Goal: Transaction & Acquisition: Purchase product/service

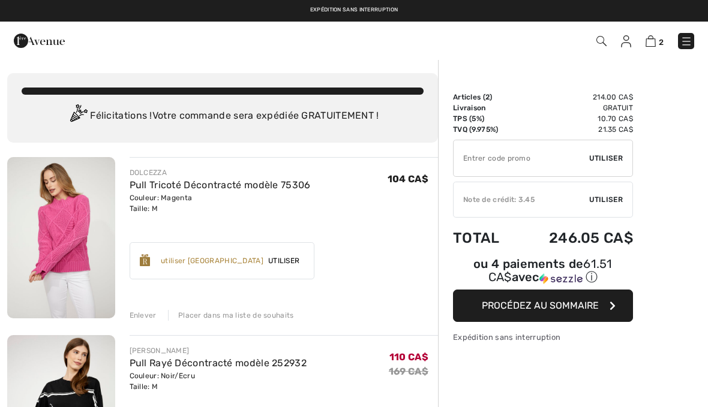
click at [152, 316] on div "Enlever" at bounding box center [143, 315] width 27 height 11
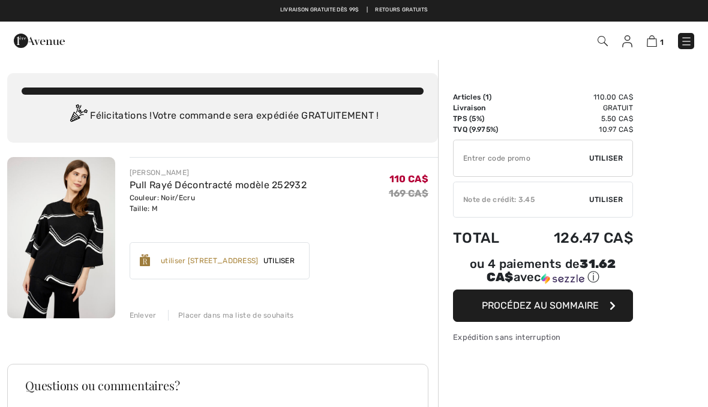
click at [489, 167] on input "TEXT" at bounding box center [522, 158] width 136 height 36
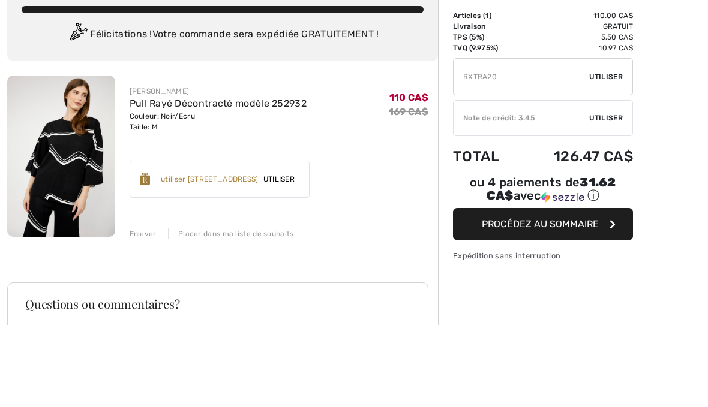
type input "RXTRA20"
click at [613, 153] on span "Utiliser" at bounding box center [606, 158] width 34 height 11
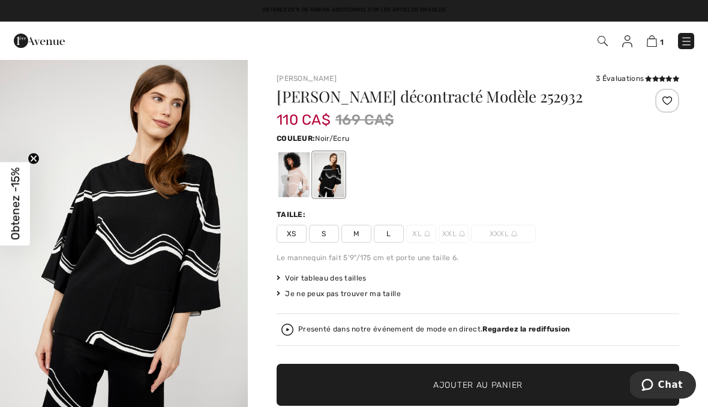
click at [625, 83] on div "3 Évaluations" at bounding box center [637, 78] width 83 height 11
click at [626, 79] on div "3 Évaluations" at bounding box center [637, 78] width 83 height 11
click at [674, 79] on icon at bounding box center [676, 79] width 7 height 6
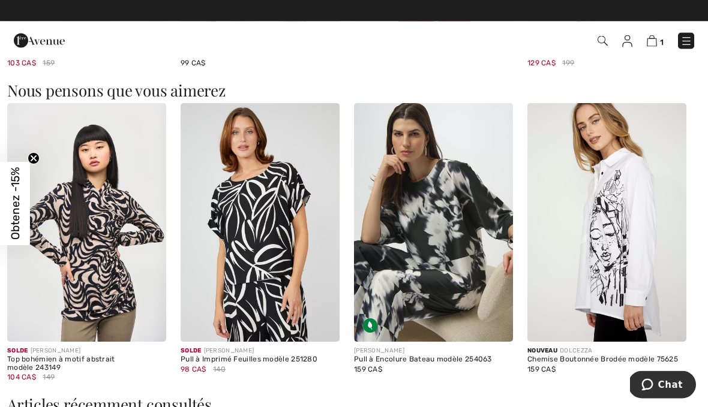
scroll to position [1422, 0]
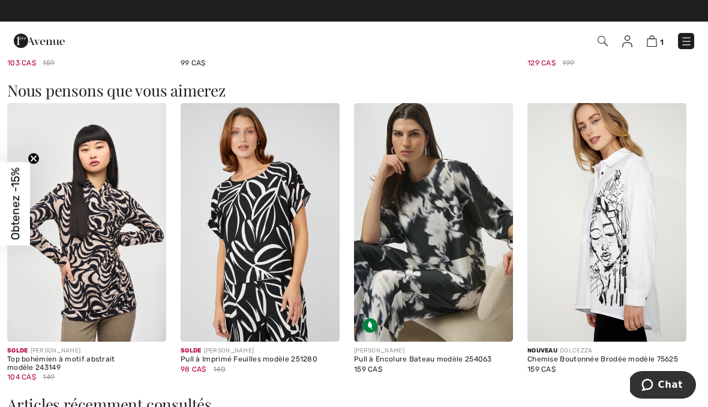
click at [443, 257] on img at bounding box center [433, 222] width 159 height 239
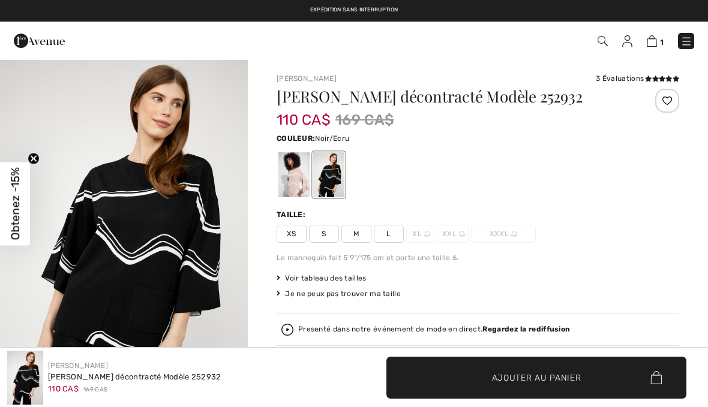
checkbox input "true"
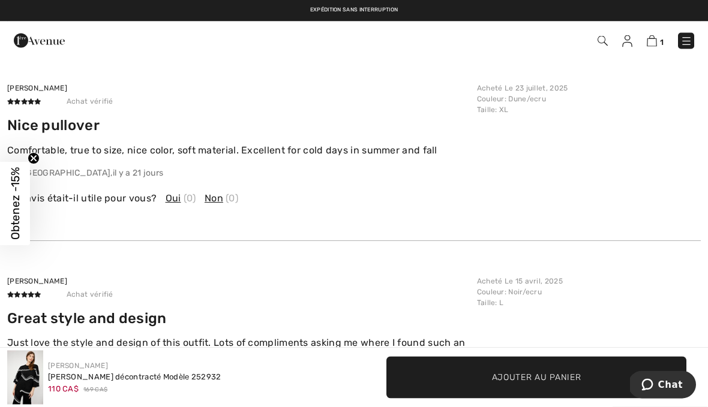
scroll to position [2198, 0]
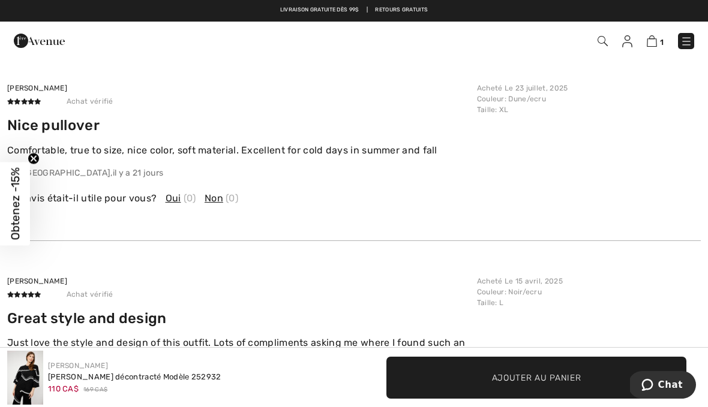
click at [649, 44] on img at bounding box center [652, 40] width 10 height 11
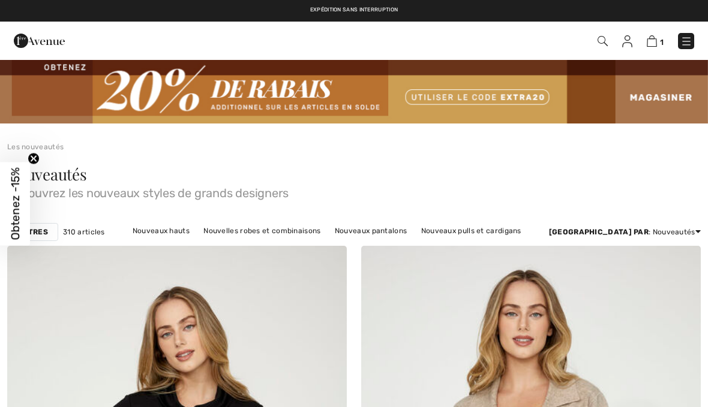
checkbox input "true"
click at [657, 43] on img at bounding box center [652, 40] width 10 height 11
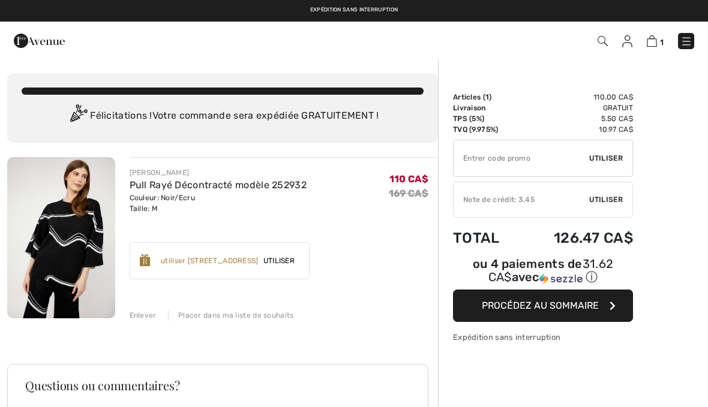
click at [507, 157] on input "TEXT" at bounding box center [522, 158] width 136 height 36
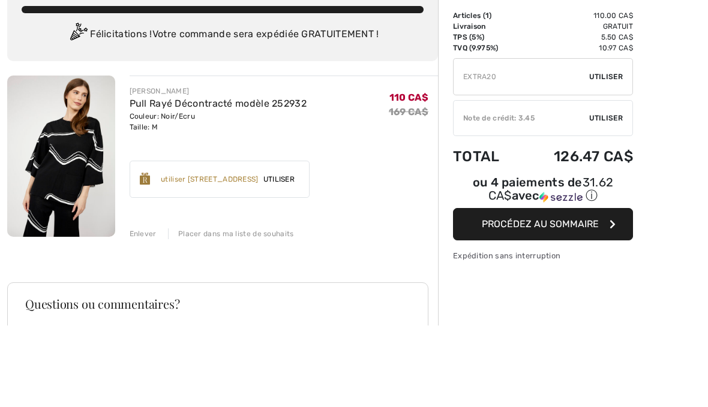
type input "EXTRA20"
click at [618, 153] on span "Utiliser" at bounding box center [606, 158] width 34 height 11
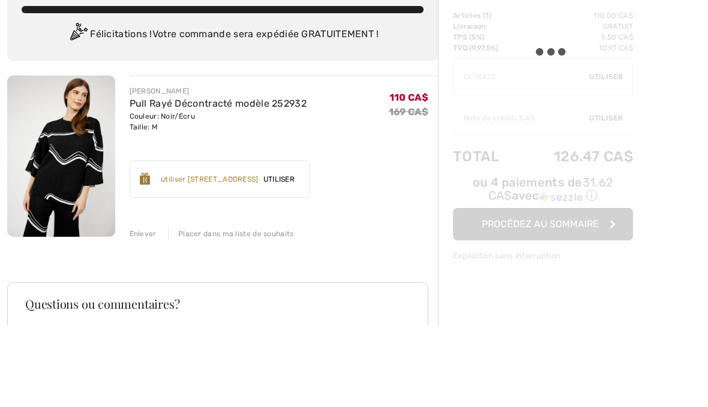
scroll to position [82, 0]
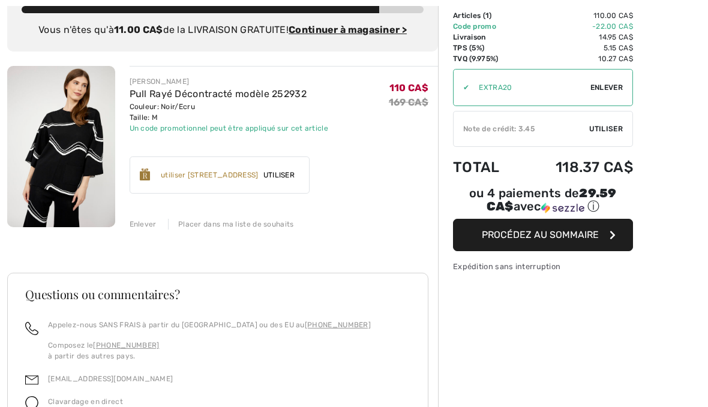
click at [617, 129] on span "Utiliser" at bounding box center [606, 129] width 34 height 11
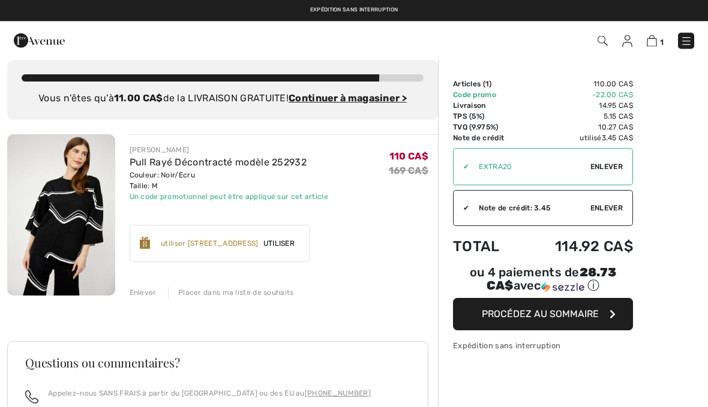
scroll to position [13, 0]
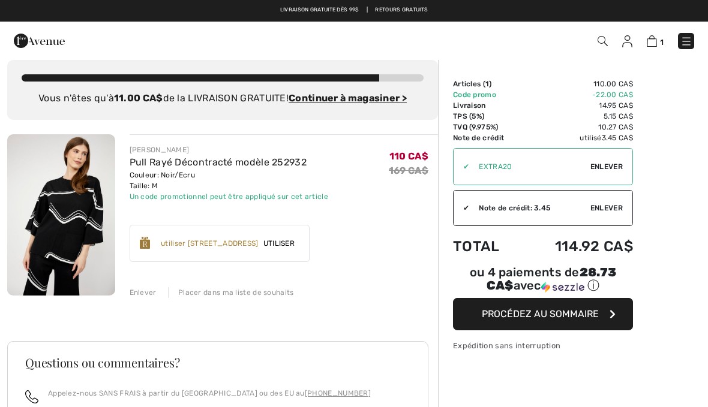
click at [97, 208] on img at bounding box center [61, 214] width 108 height 161
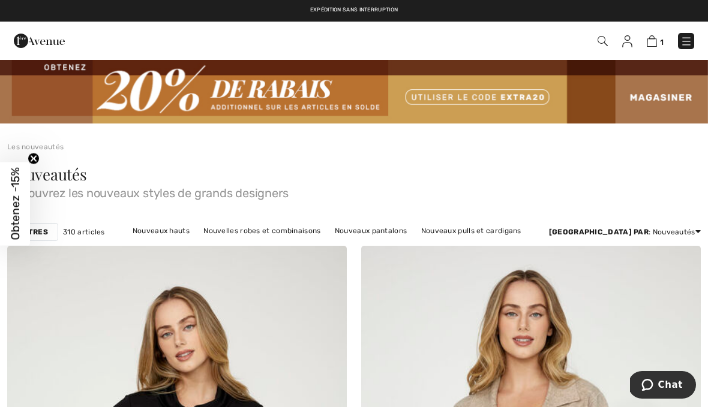
click at [655, 42] on img at bounding box center [652, 40] width 10 height 11
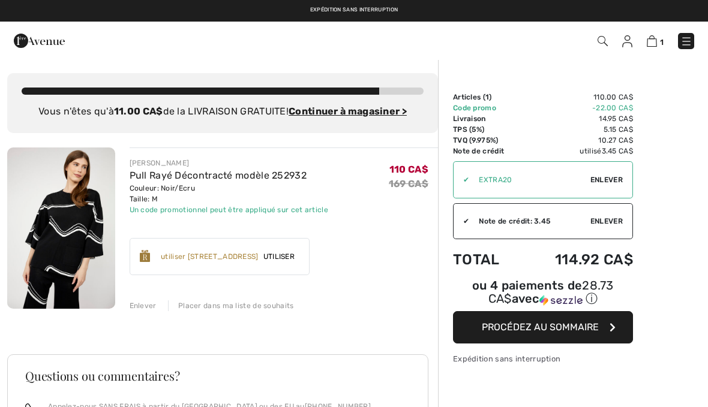
click at [85, 218] on img at bounding box center [61, 228] width 108 height 161
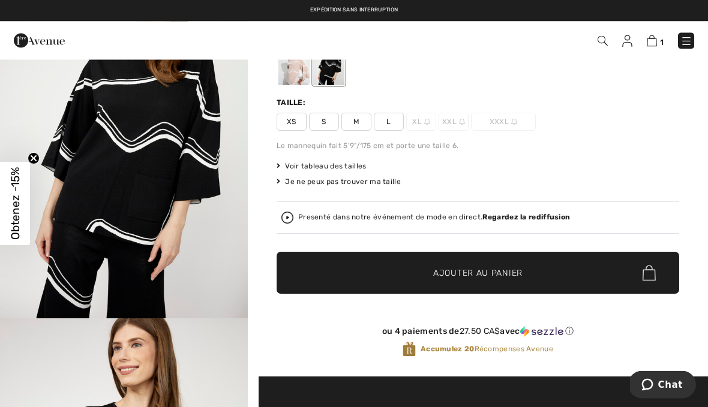
scroll to position [113, 0]
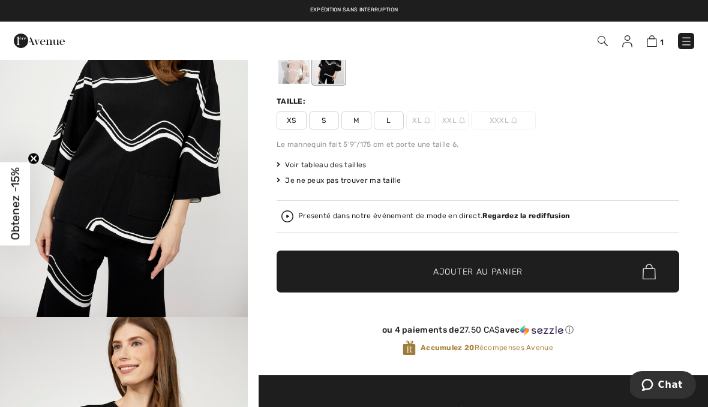
click at [545, 211] on div "Presenté dans notre événement de mode en direct. Regardez la rediffusion" at bounding box center [477, 217] width 393 height 12
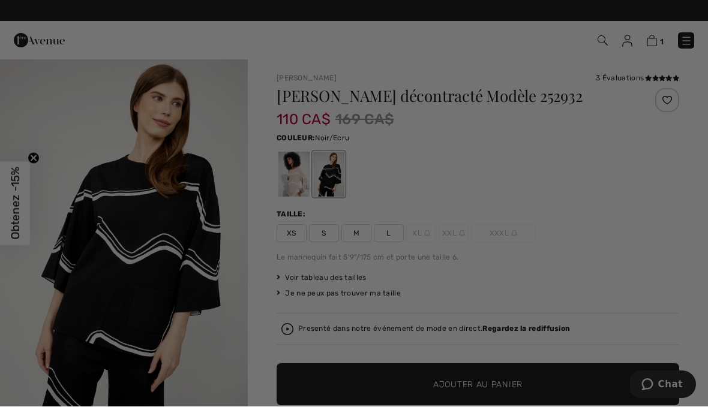
scroll to position [0, 0]
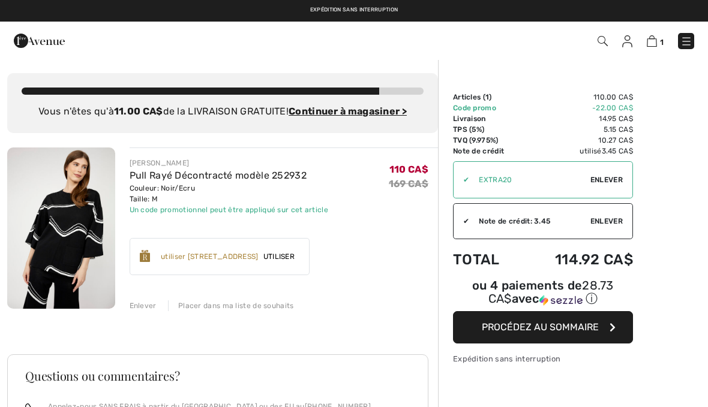
click at [147, 309] on div "Enlever" at bounding box center [143, 306] width 27 height 11
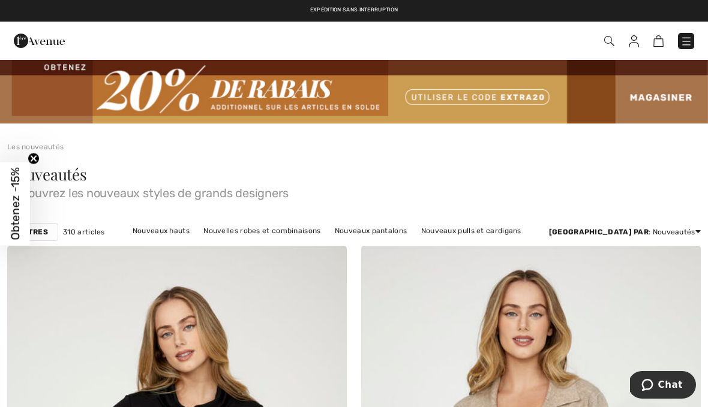
click at [687, 39] on img at bounding box center [686, 41] width 12 height 12
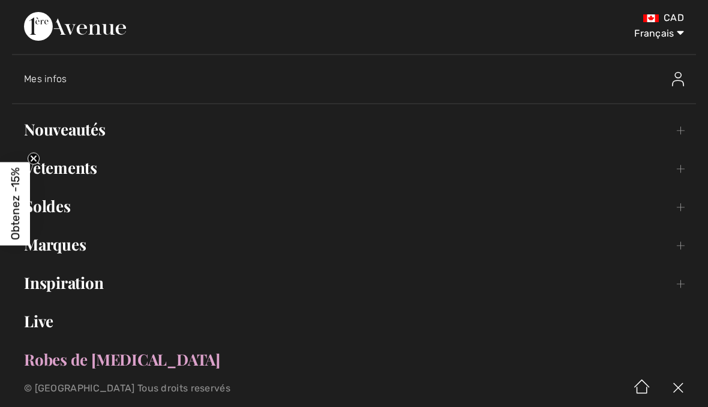
click at [62, 203] on link "Soldes Toggle submenu" at bounding box center [354, 206] width 684 height 26
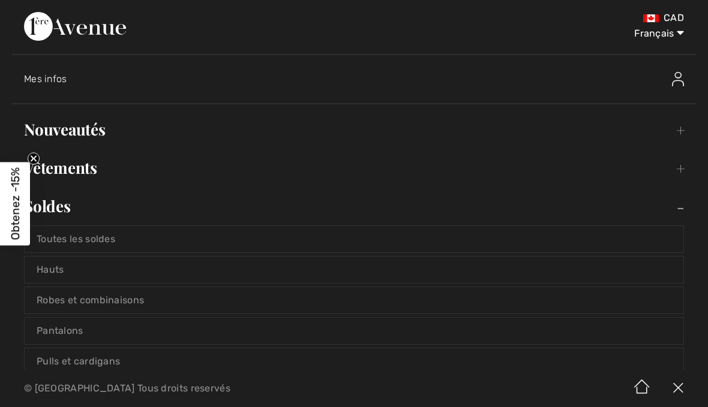
click at [67, 269] on link "Hauts" at bounding box center [354, 270] width 659 height 26
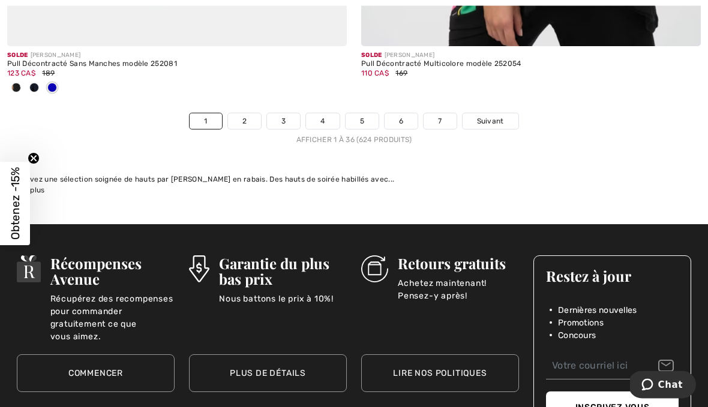
scroll to position [10620, 0]
click at [250, 116] on link "2" at bounding box center [244, 121] width 33 height 16
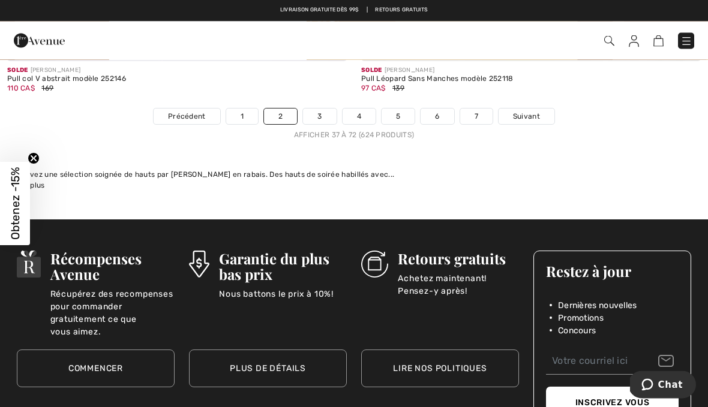
scroll to position [10555, 0]
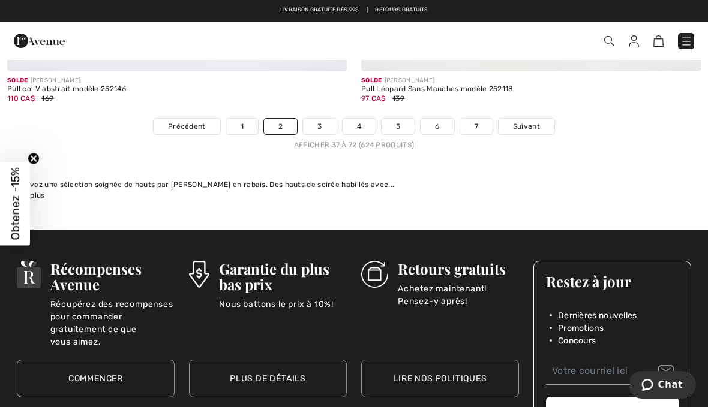
click at [322, 125] on link "3" at bounding box center [319, 127] width 33 height 16
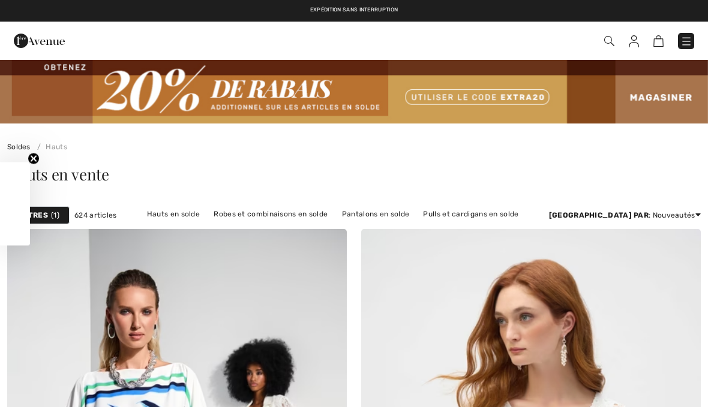
checkbox input "true"
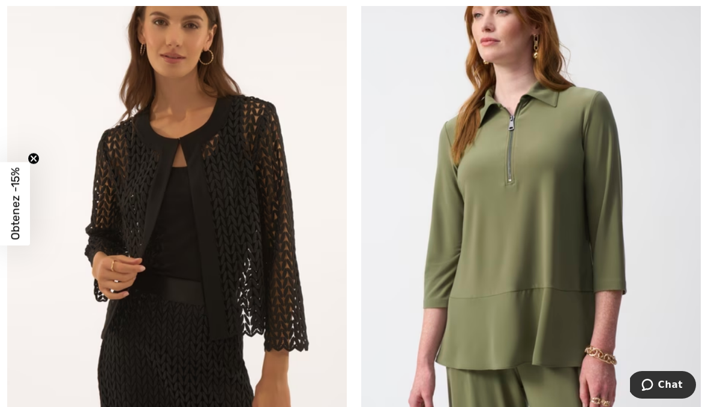
scroll to position [6633, 0]
click at [684, 268] on img at bounding box center [531, 204] width 340 height 509
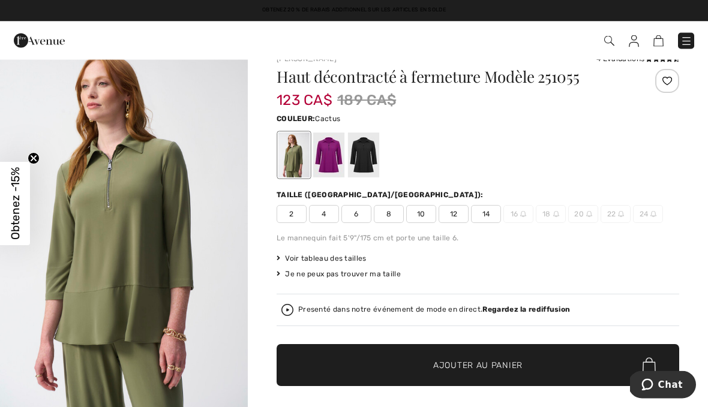
scroll to position [17, 0]
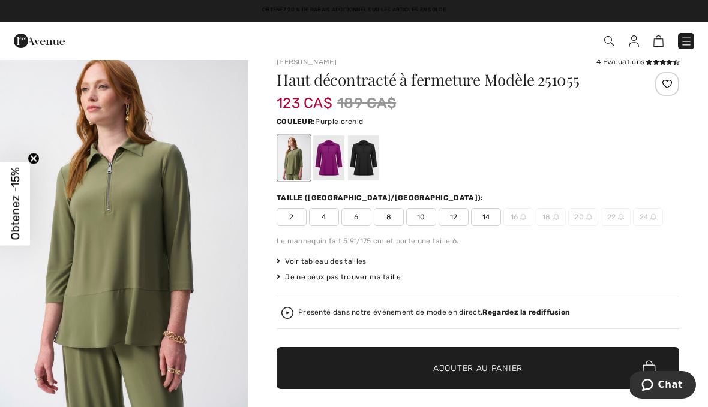
click at [340, 155] on div at bounding box center [328, 158] width 31 height 45
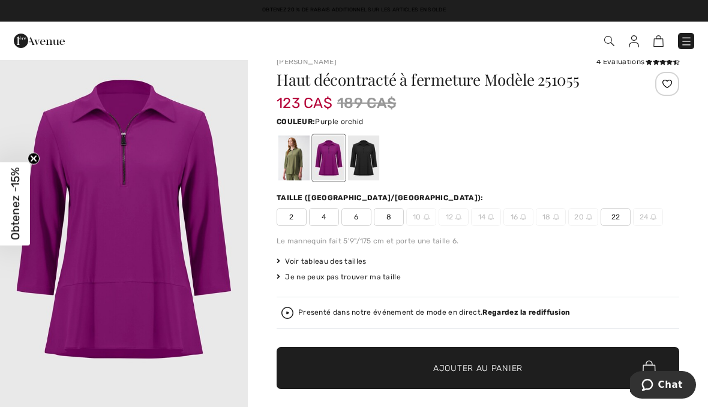
click at [332, 159] on div at bounding box center [328, 158] width 31 height 45
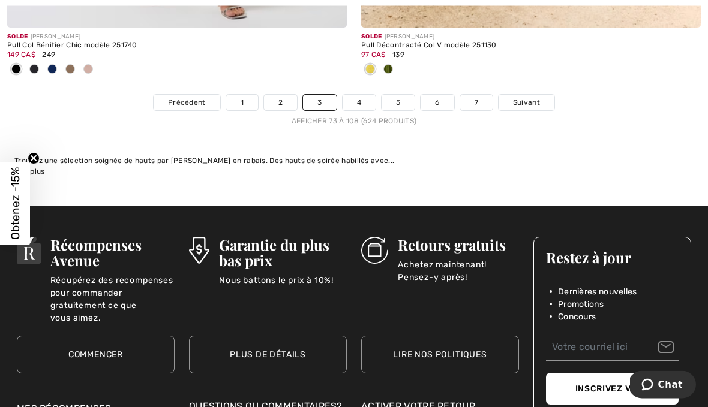
scroll to position [10658, 0]
click at [362, 95] on link "4" at bounding box center [359, 103] width 33 height 16
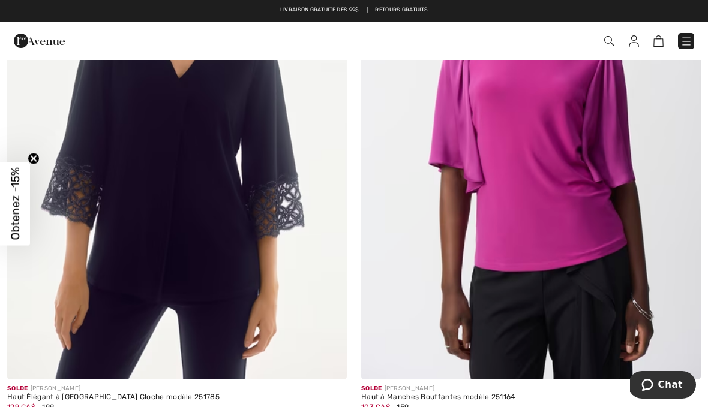
scroll to position [934, 0]
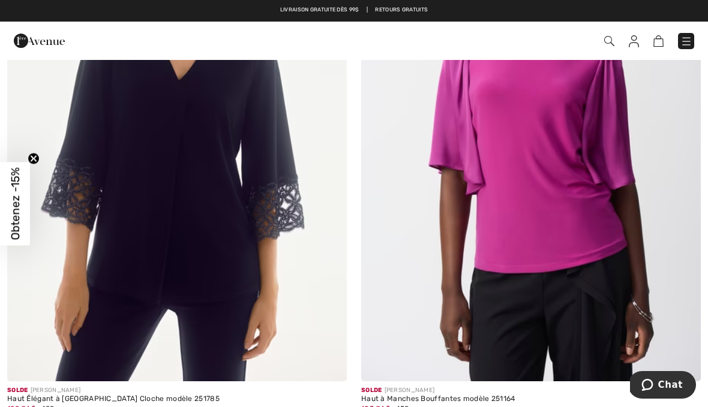
click at [199, 163] on img at bounding box center [177, 126] width 340 height 509
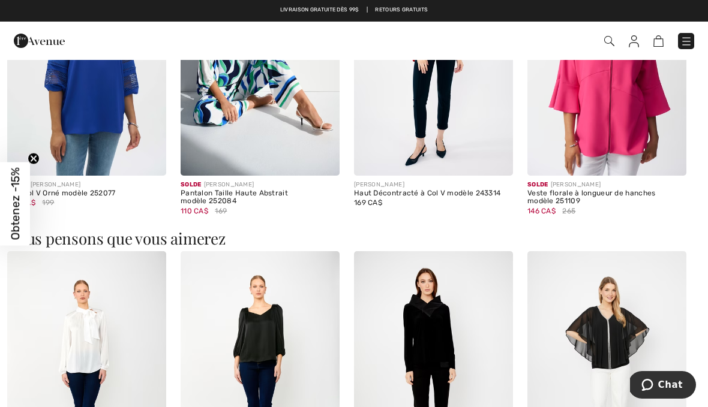
scroll to position [841, 0]
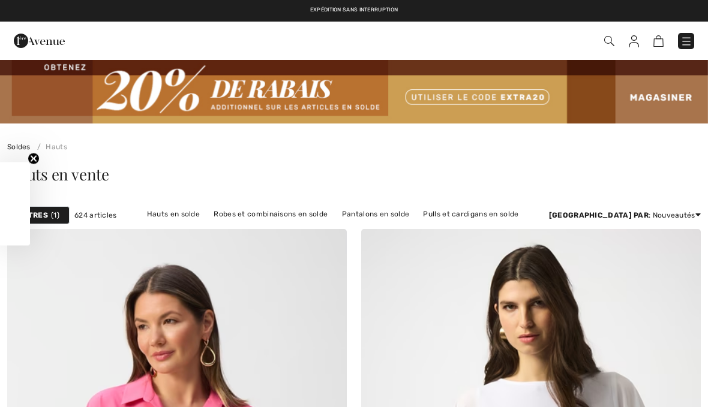
checkbox input "true"
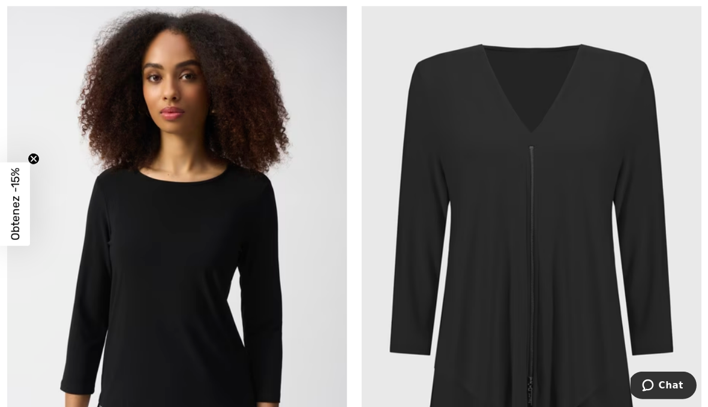
scroll to position [7830, 0]
click at [582, 211] on img at bounding box center [531, 254] width 340 height 509
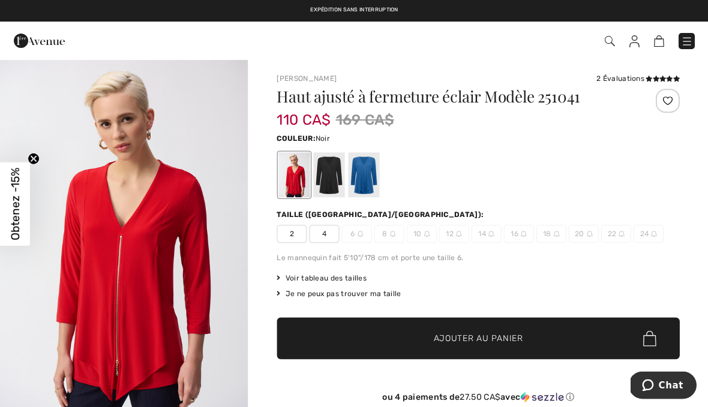
click at [336, 169] on div at bounding box center [328, 174] width 31 height 45
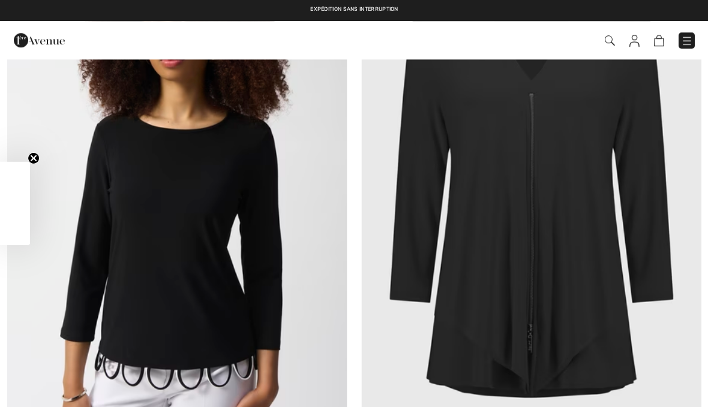
checkbox input "true"
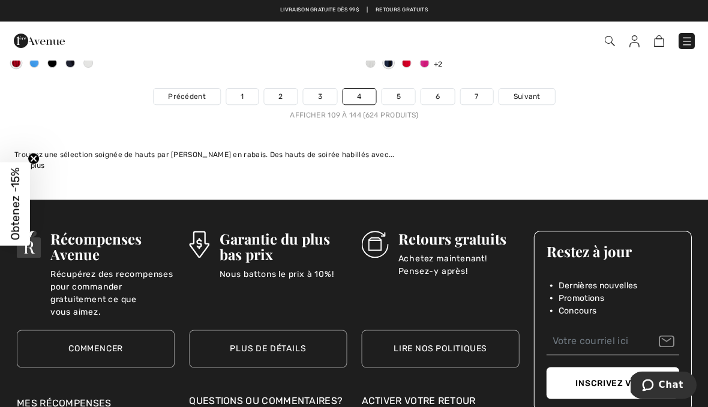
scroll to position [10491, 0]
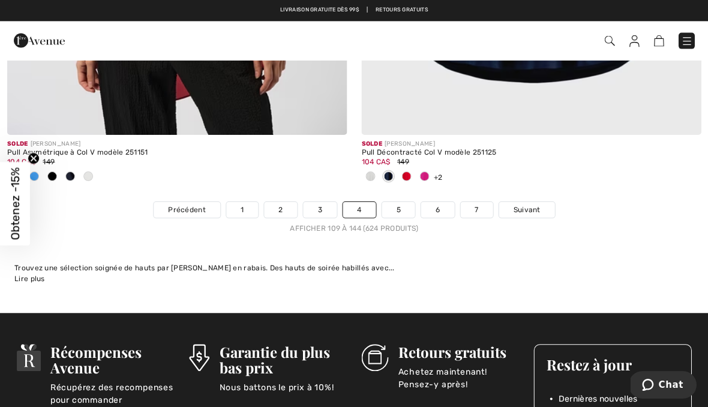
click at [403, 202] on link "5" at bounding box center [398, 210] width 33 height 16
click at [400, 202] on link "5" at bounding box center [398, 210] width 33 height 16
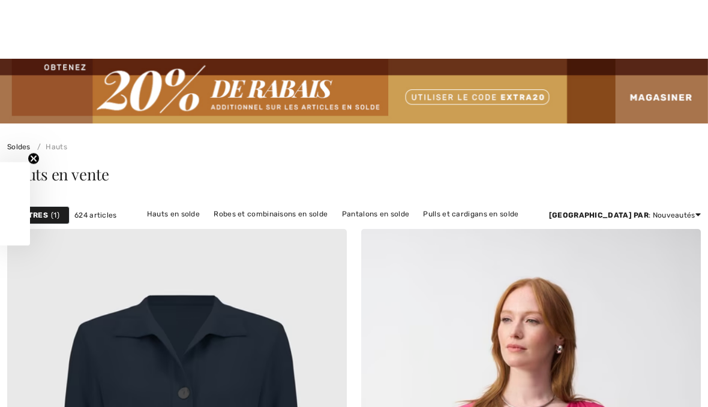
checkbox input "true"
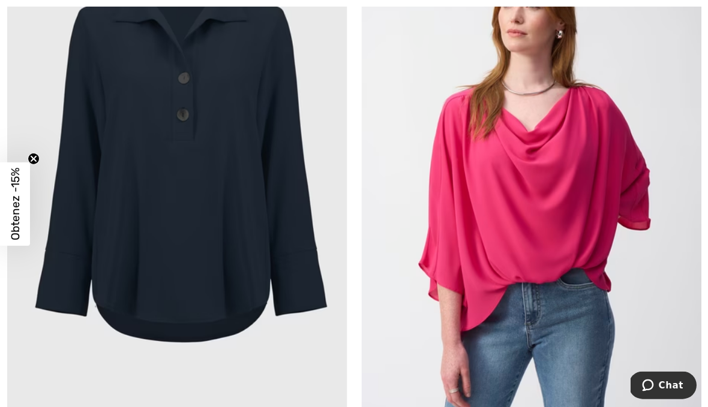
scroll to position [316, 0]
click at [230, 227] on img at bounding box center [177, 168] width 340 height 509
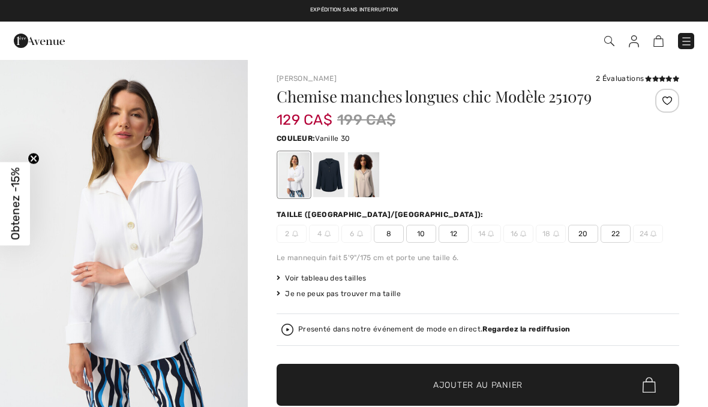
checkbox input "true"
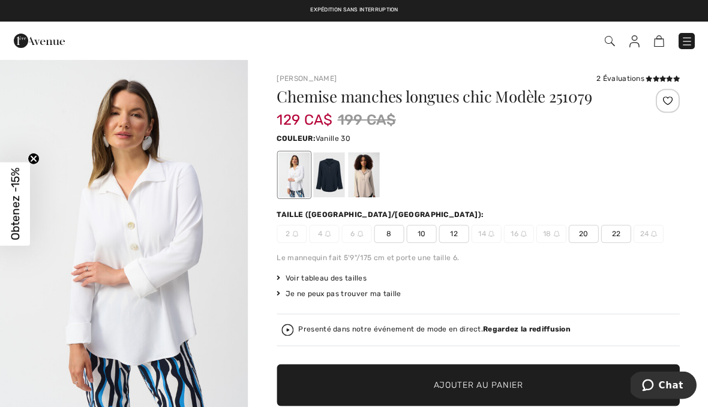
click at [331, 178] on div at bounding box center [328, 174] width 31 height 45
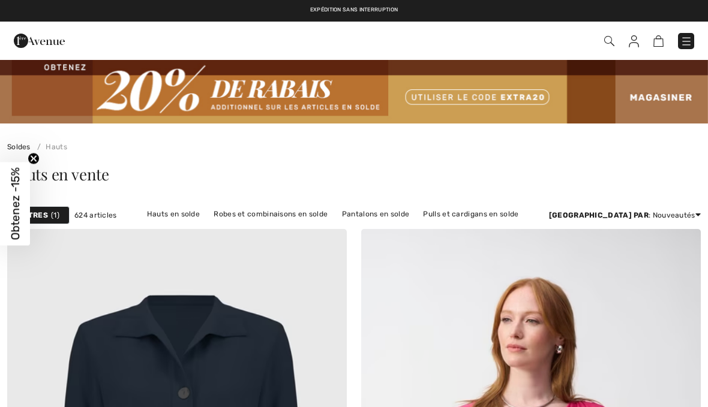
scroll to position [370, 0]
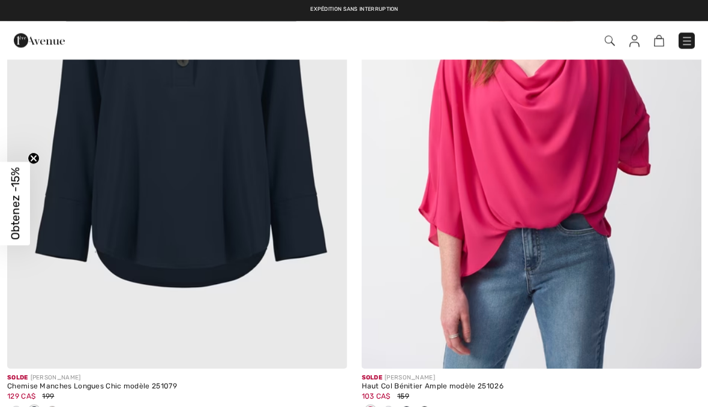
checkbox input "true"
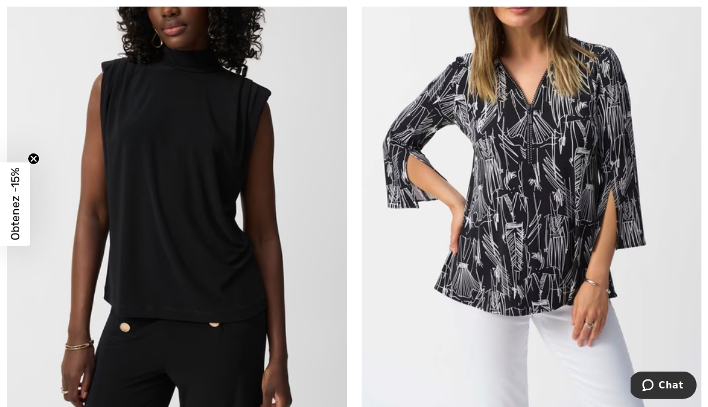
scroll to position [5033, 0]
click at [548, 214] on img at bounding box center [531, 173] width 340 height 509
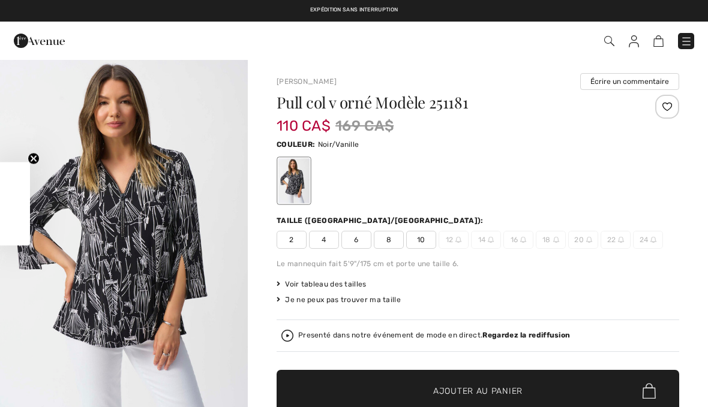
checkbox input "true"
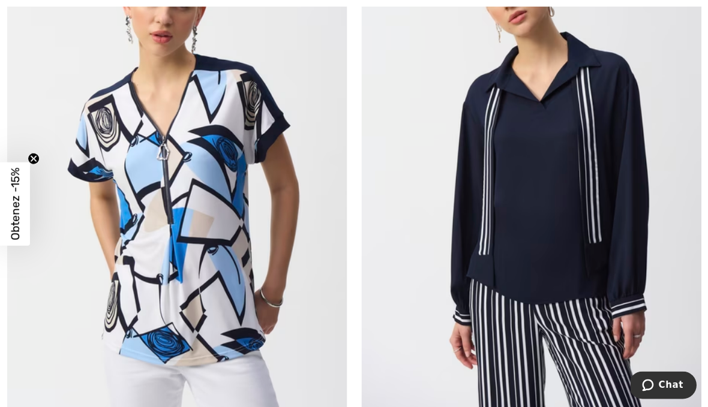
scroll to position [10236, 0]
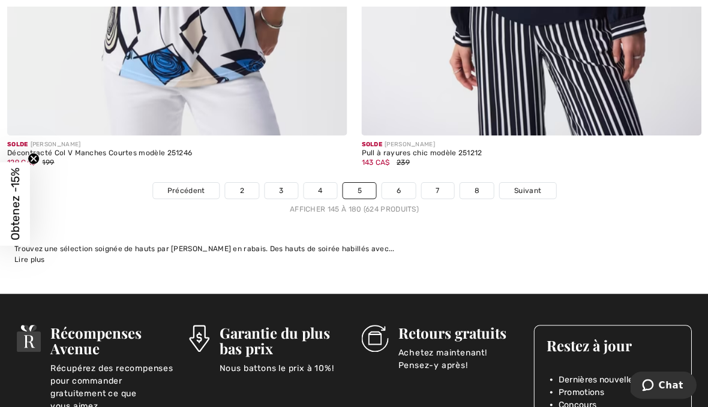
click at [400, 183] on link "6" at bounding box center [398, 191] width 33 height 16
click at [396, 183] on link "6" at bounding box center [398, 191] width 33 height 16
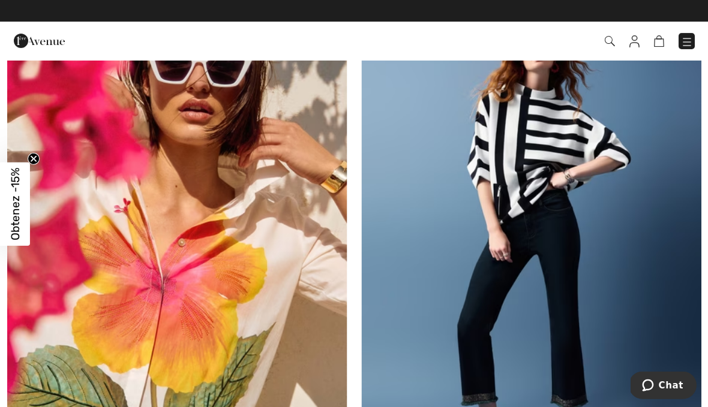
scroll to position [2485, 0]
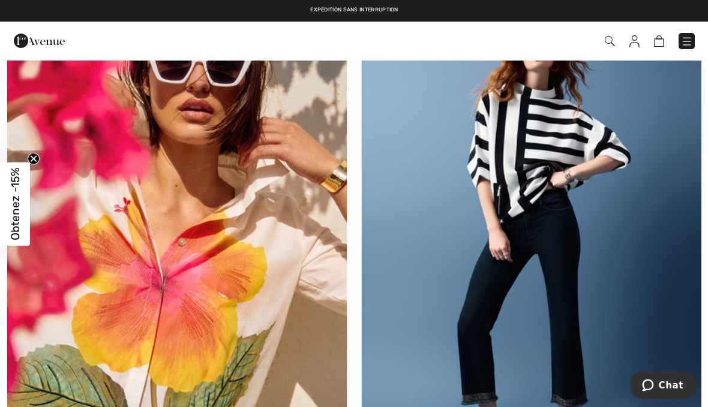
click at [673, 66] on img at bounding box center [531, 244] width 340 height 509
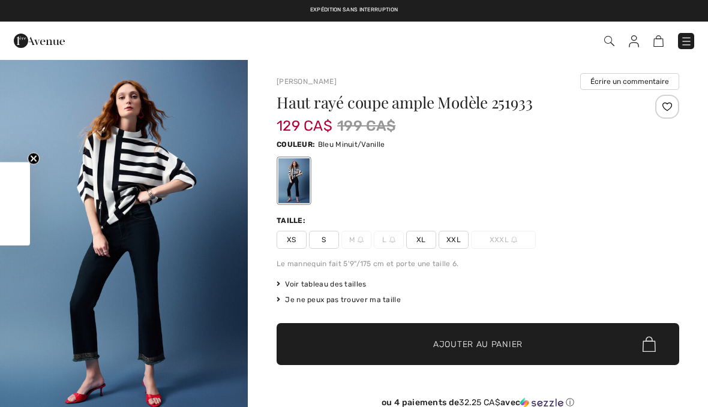
checkbox input "true"
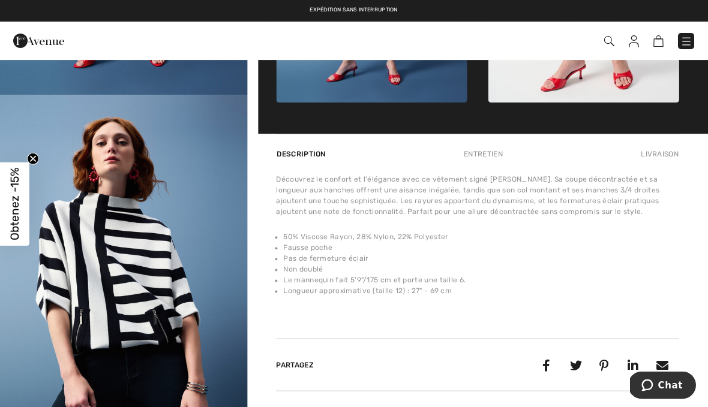
scroll to position [691, 0]
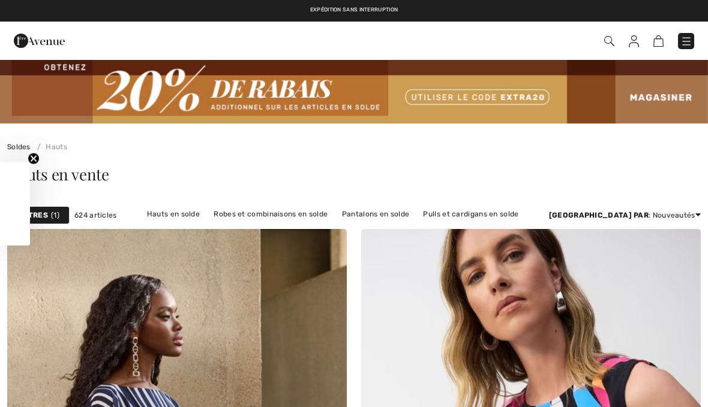
checkbox input "true"
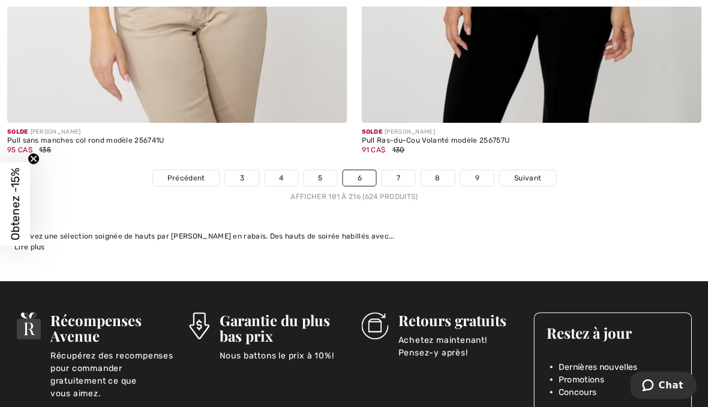
scroll to position [10405, 0]
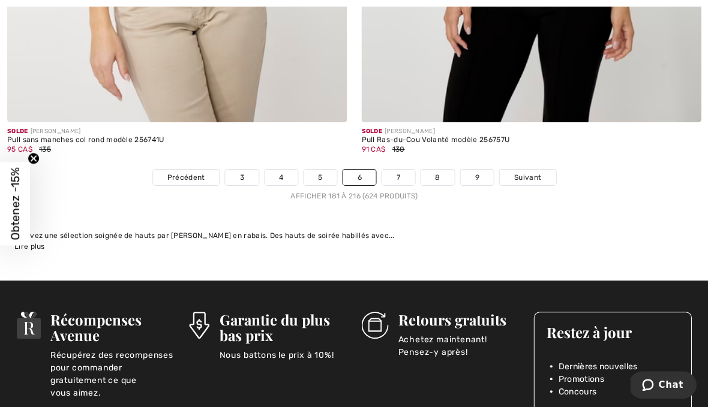
click at [395, 170] on link "7" at bounding box center [398, 178] width 32 height 16
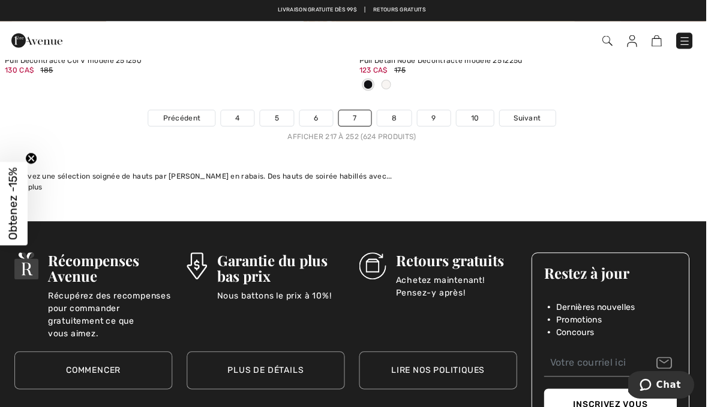
scroll to position [10524, 0]
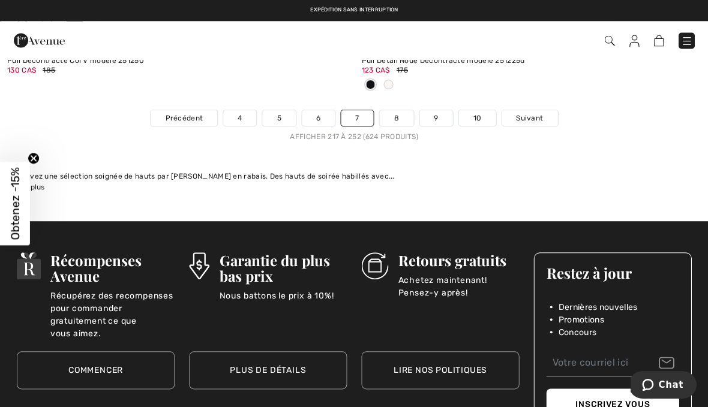
click at [401, 115] on link "8" at bounding box center [396, 118] width 34 height 16
click at [401, 110] on link "8" at bounding box center [396, 118] width 34 height 16
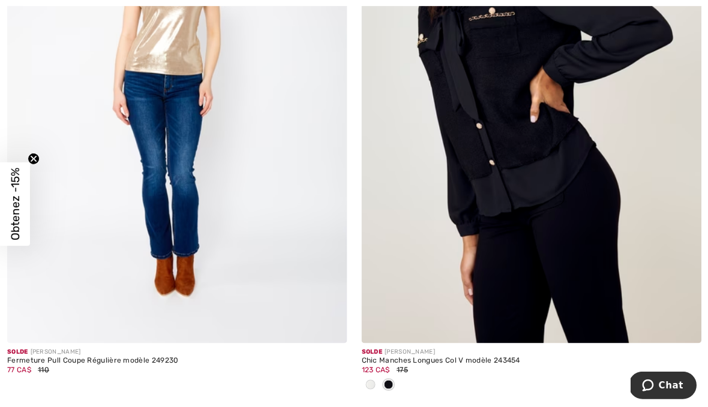
scroll to position [2095, 0]
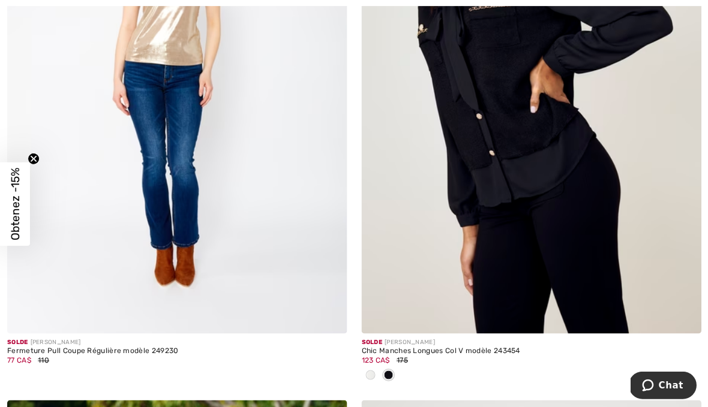
click at [533, 137] on img at bounding box center [531, 78] width 340 height 509
click at [538, 75] on img at bounding box center [531, 78] width 340 height 509
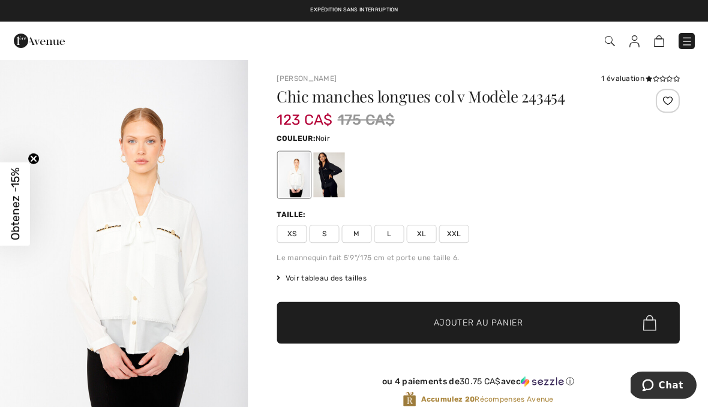
click at [331, 181] on div at bounding box center [328, 174] width 31 height 45
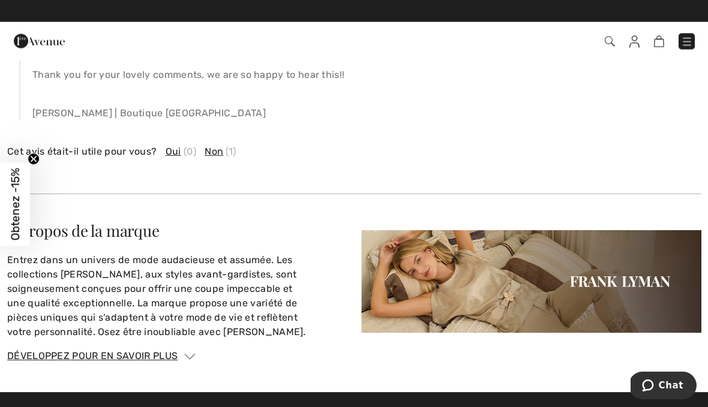
scroll to position [1881, 0]
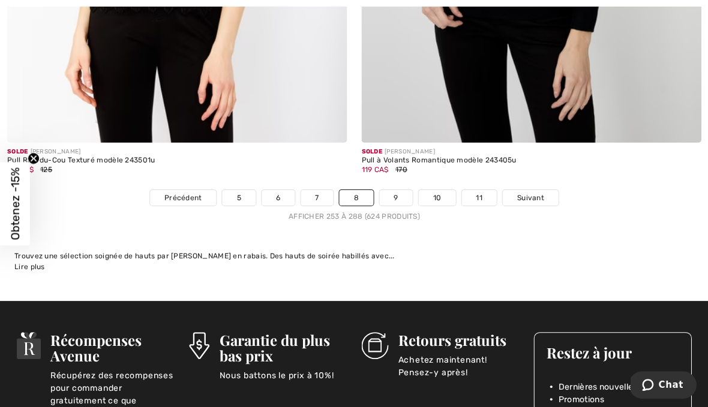
scroll to position [10385, 0]
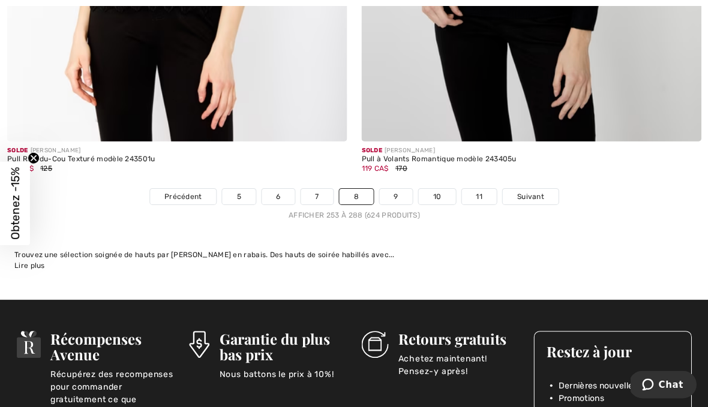
click at [402, 190] on link "9" at bounding box center [395, 198] width 33 height 16
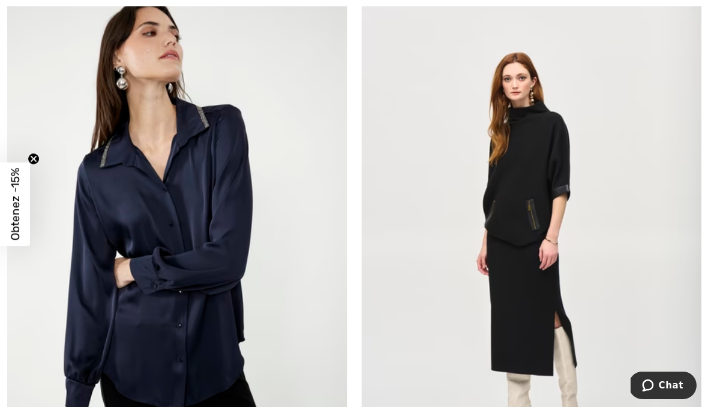
scroll to position [1924, 0]
click at [536, 158] on img at bounding box center [531, 250] width 340 height 509
click at [532, 113] on img at bounding box center [531, 250] width 340 height 509
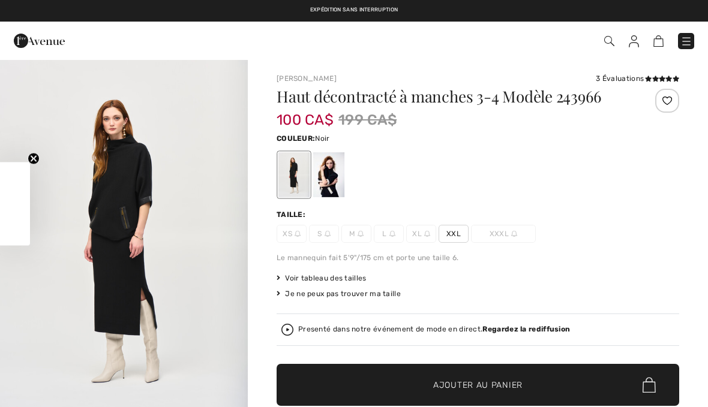
checkbox input "true"
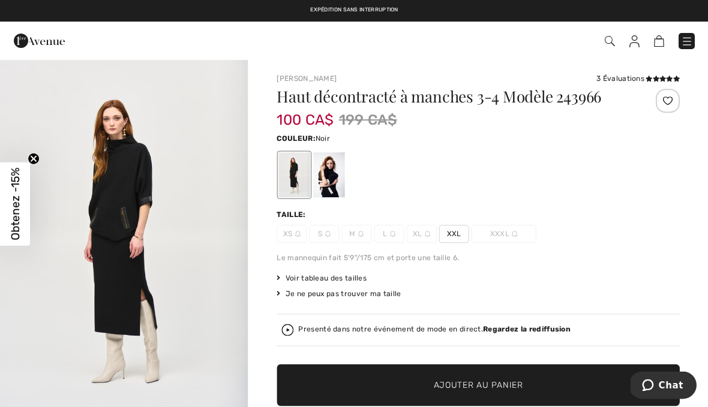
click at [298, 173] on div at bounding box center [293, 174] width 31 height 45
click at [299, 169] on div at bounding box center [293, 174] width 31 height 45
click at [301, 164] on div at bounding box center [293, 174] width 31 height 45
click at [334, 175] on div at bounding box center [328, 174] width 31 height 45
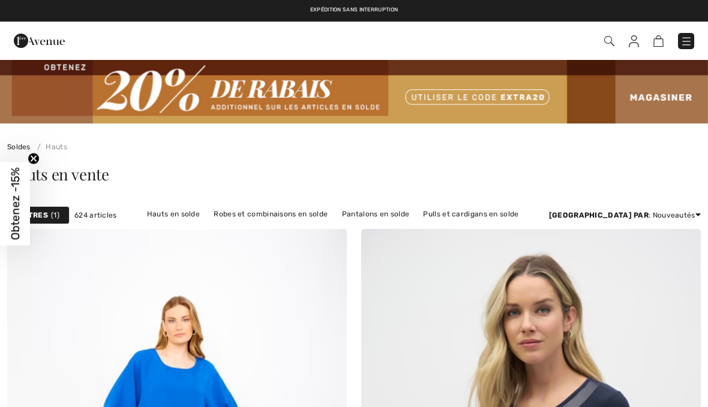
checkbox input "true"
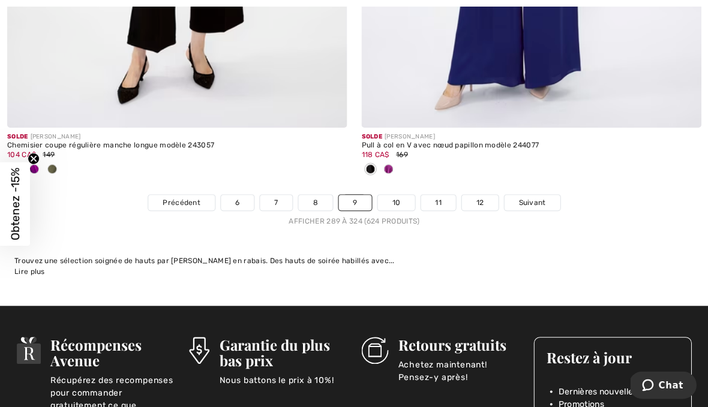
scroll to position [10531, 0]
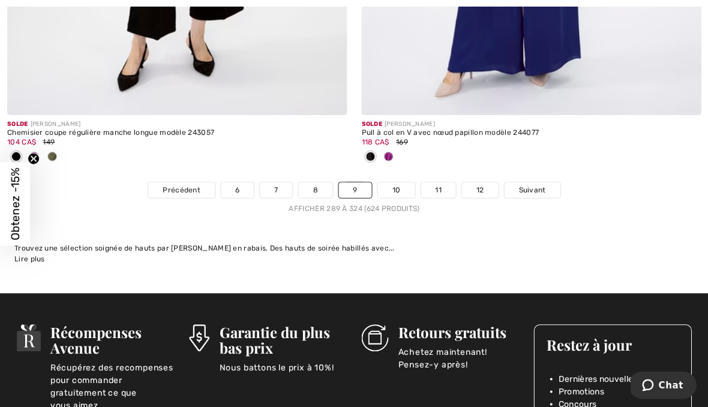
click at [397, 182] on link "10" at bounding box center [395, 190] width 37 height 16
click at [398, 182] on link "10" at bounding box center [395, 190] width 37 height 16
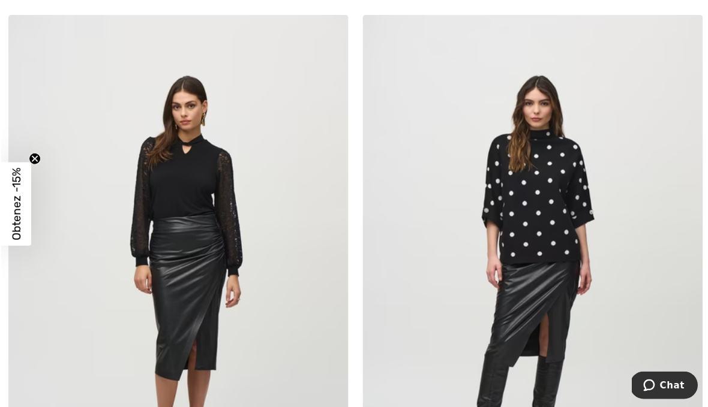
scroll to position [5503, 0]
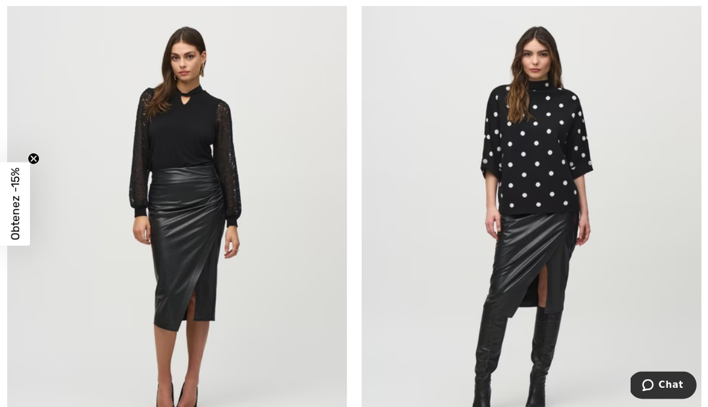
click at [544, 158] on img at bounding box center [531, 220] width 340 height 509
click at [541, 107] on img at bounding box center [531, 220] width 340 height 509
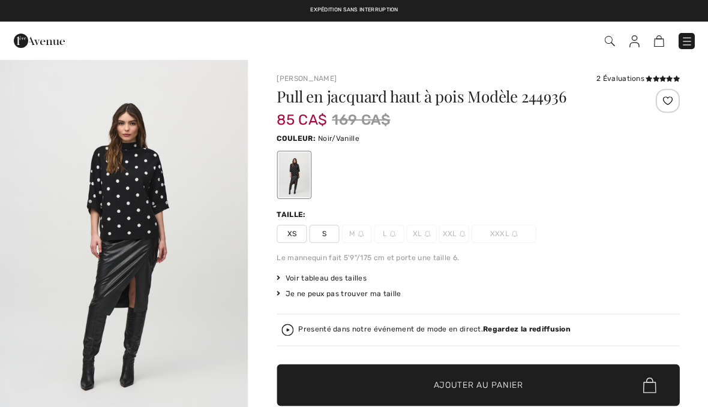
checkbox input "true"
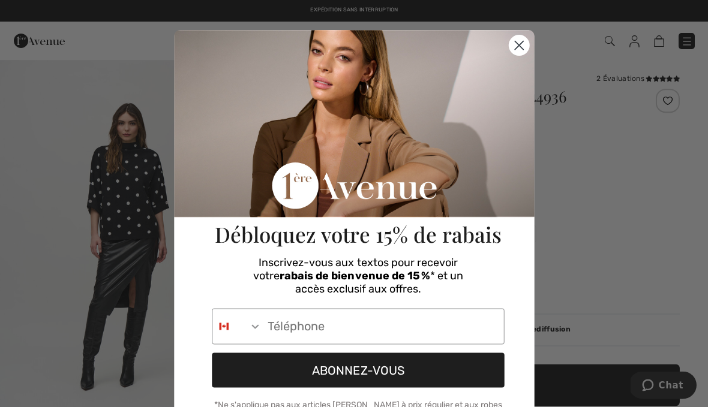
click at [517, 55] on circle "Close dialog" at bounding box center [519, 45] width 20 height 20
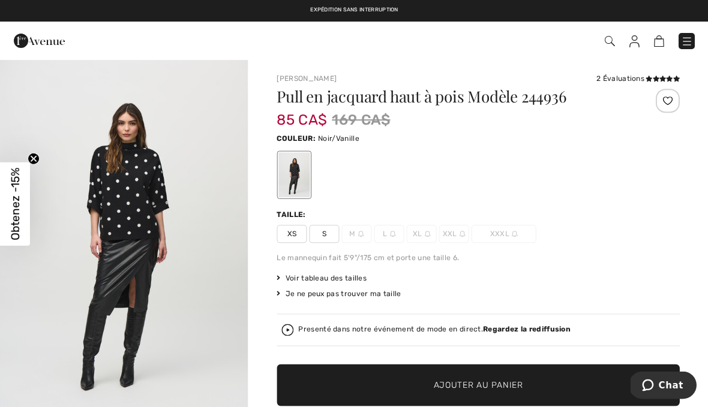
click at [520, 140] on div "Couleur: Noir/Vanille" at bounding box center [478, 138] width 403 height 14
click at [331, 236] on span "S" at bounding box center [324, 234] width 30 height 18
click at [409, 373] on span "✔ Ajouté au panier Ajouter au panier" at bounding box center [478, 385] width 403 height 42
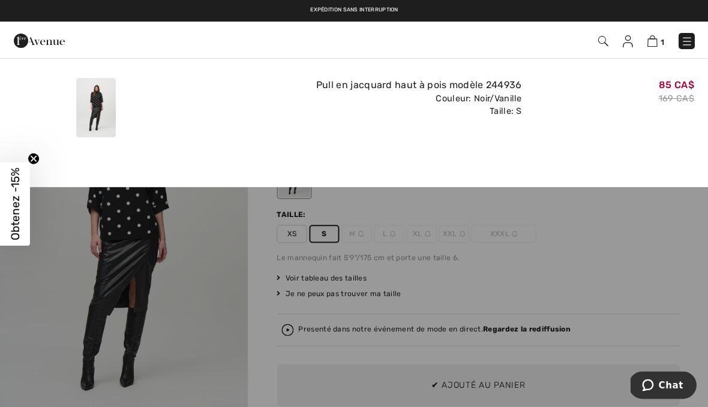
click at [661, 40] on span "1" at bounding box center [662, 42] width 4 height 9
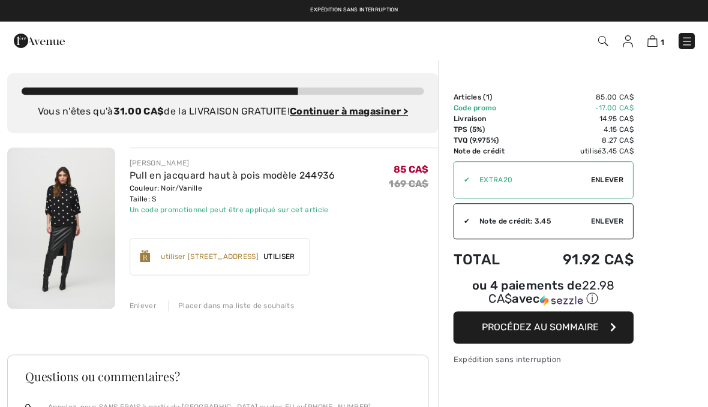
click at [610, 181] on span "Enlever" at bounding box center [606, 180] width 32 height 11
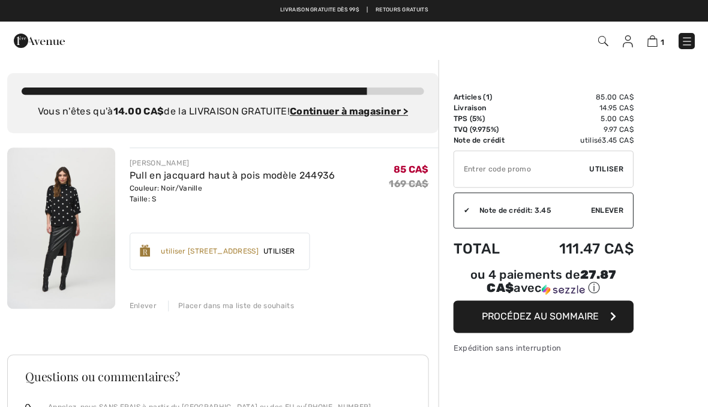
click at [607, 166] on span "Utiliser" at bounding box center [606, 169] width 34 height 11
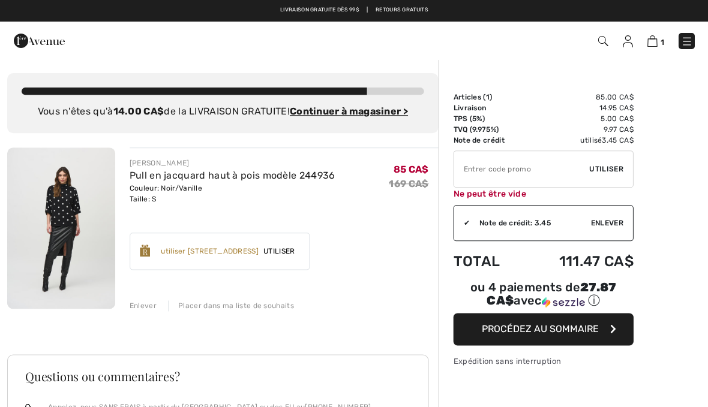
click at [502, 170] on input "TEXT" at bounding box center [522, 169] width 136 height 36
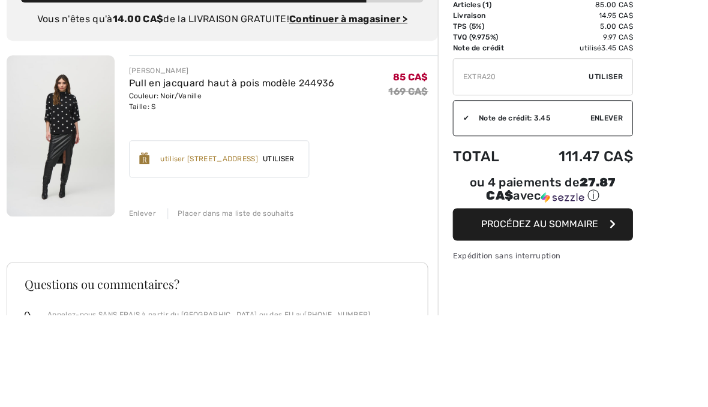
type input "EXTRA20"
click at [616, 164] on span "Utiliser" at bounding box center [606, 169] width 34 height 11
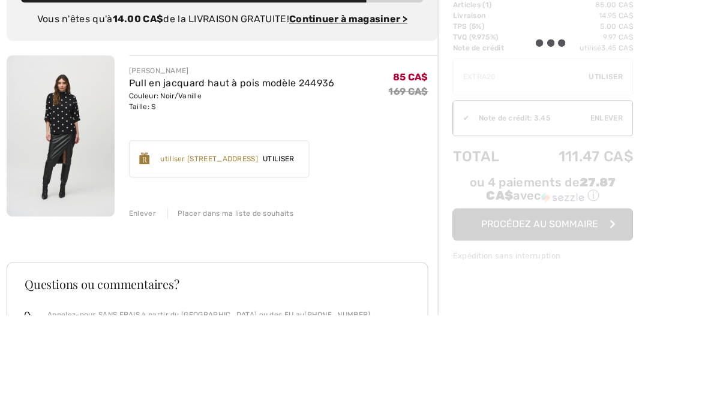
scroll to position [92, 0]
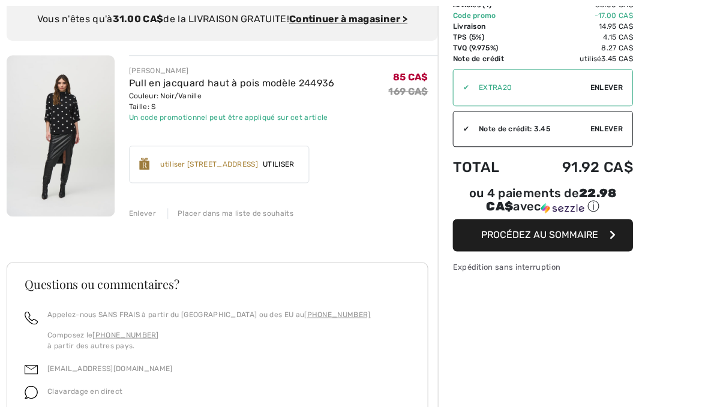
click at [616, 126] on span "Enlever" at bounding box center [606, 129] width 32 height 11
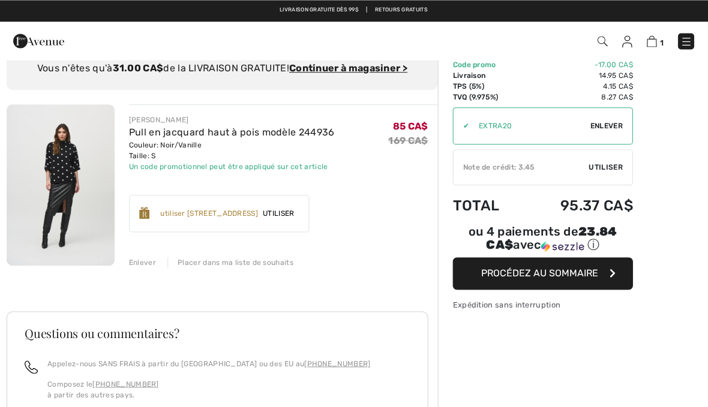
scroll to position [43, 0]
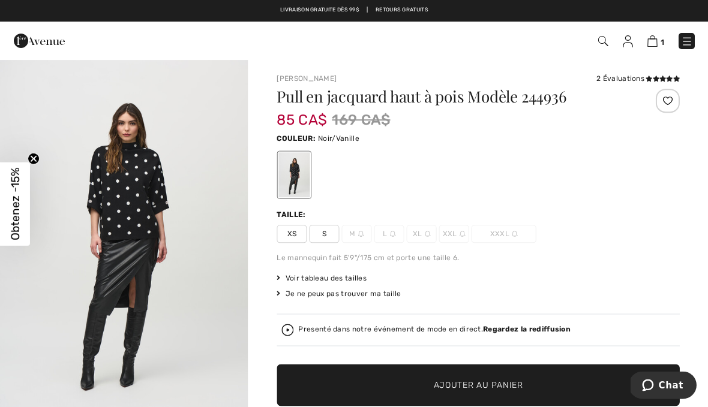
click at [542, 331] on strong "Regardez la rediffusion" at bounding box center [526, 329] width 88 height 8
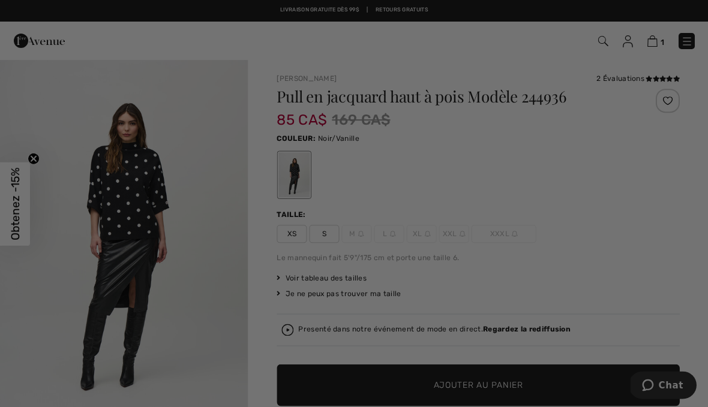
click at [547, 323] on div "Live video shopping" at bounding box center [354, 203] width 708 height 407
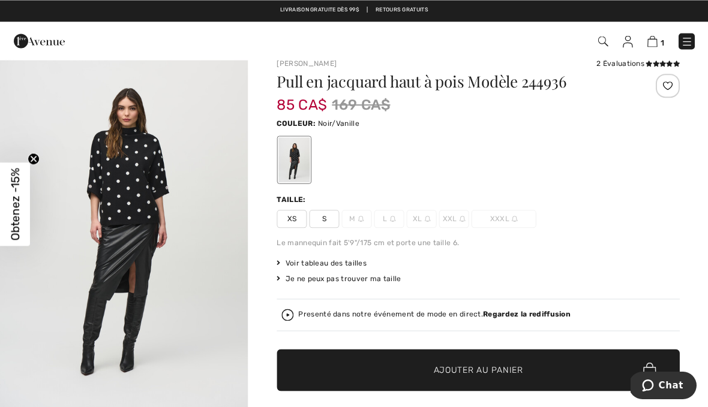
scroll to position [32, 0]
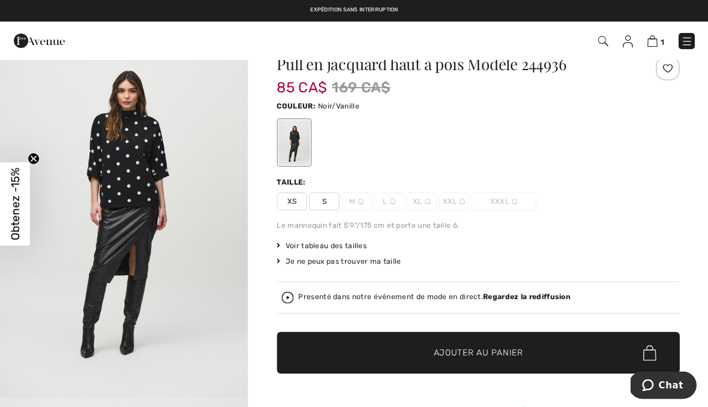
click at [521, 302] on div "Presenté dans notre événement de mode en direct. Regardez la rediffusion" at bounding box center [477, 298] width 393 height 12
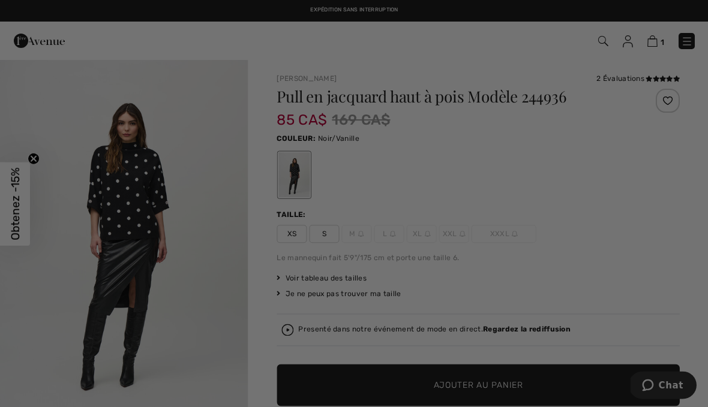
scroll to position [0, 0]
click at [533, 239] on div "Live video shopping" at bounding box center [354, 203] width 708 height 407
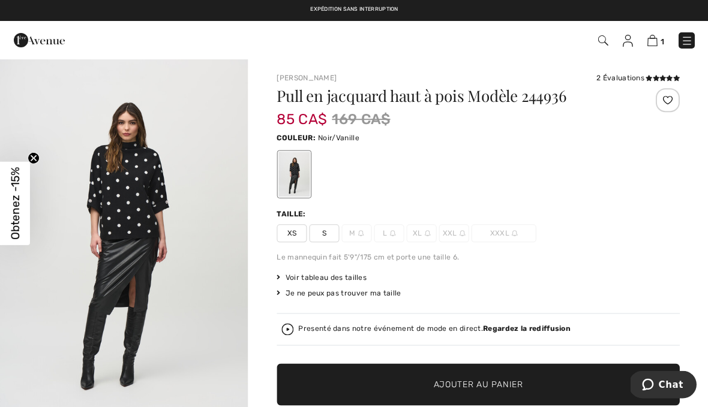
click at [500, 329] on strong "Regardez la rediffusion" at bounding box center [526, 329] width 88 height 8
